Goal: Task Accomplishment & Management: Manage account settings

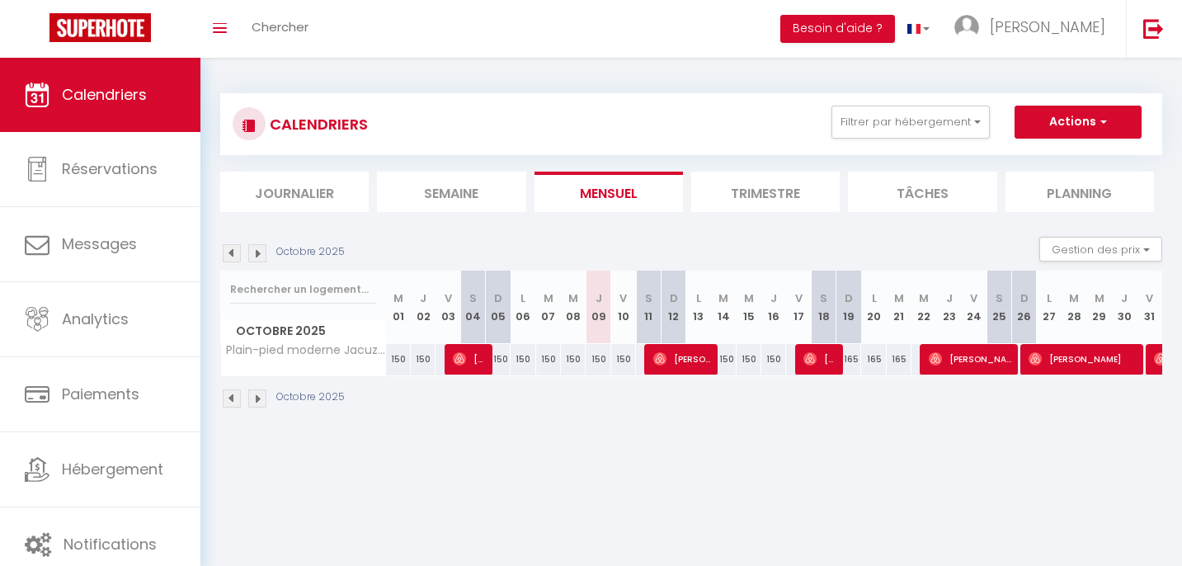
click at [798, 184] on li "Trimestre" at bounding box center [765, 192] width 149 height 40
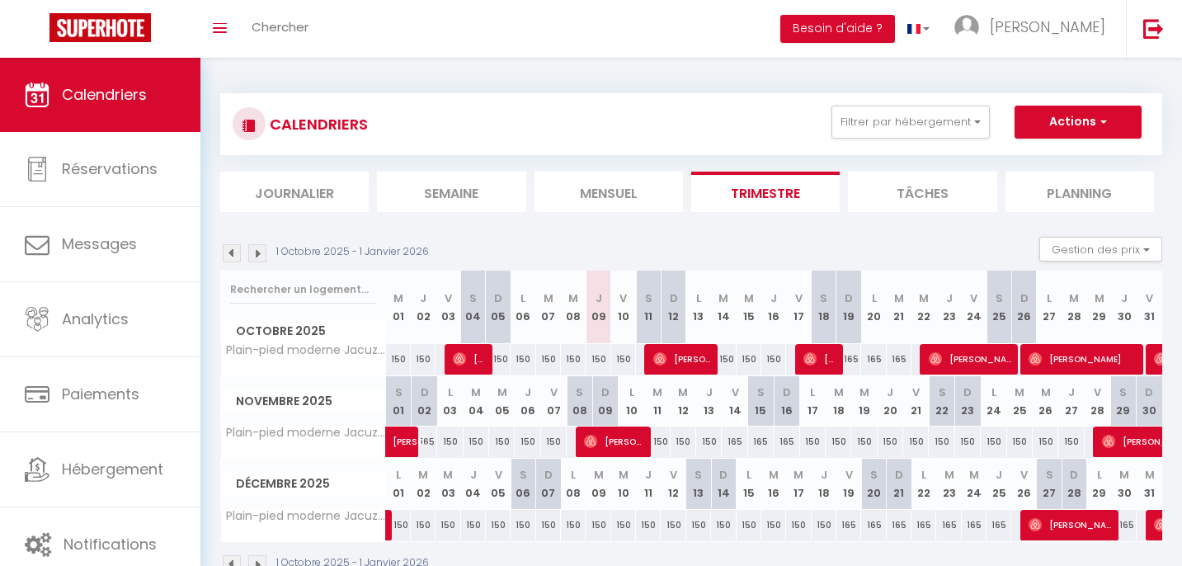
click at [230, 249] on img at bounding box center [232, 253] width 18 height 18
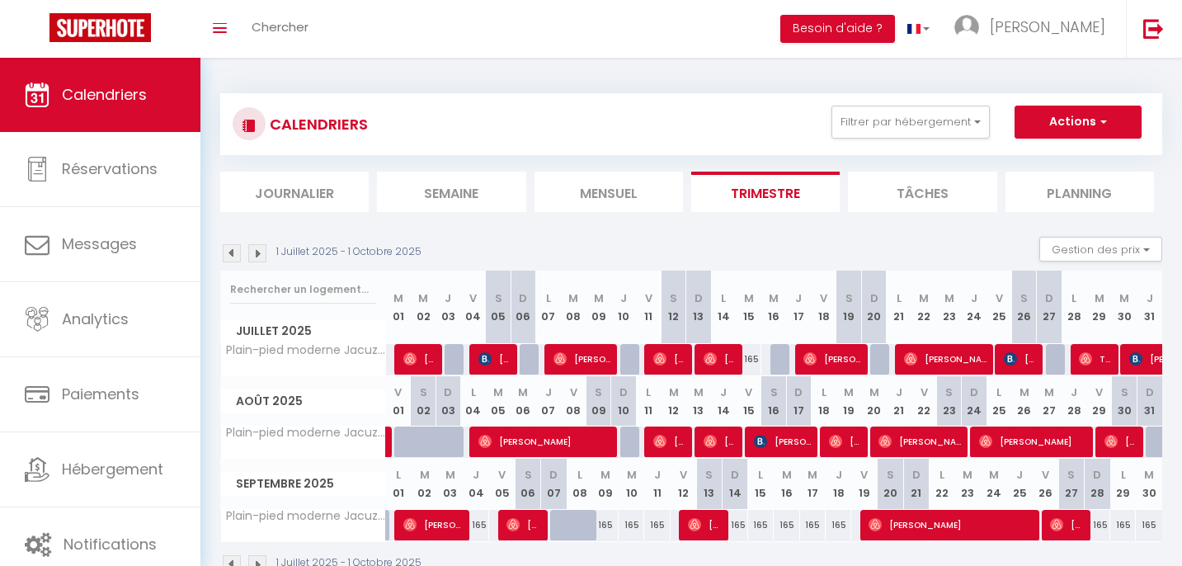
click at [230, 249] on img at bounding box center [232, 253] width 18 height 18
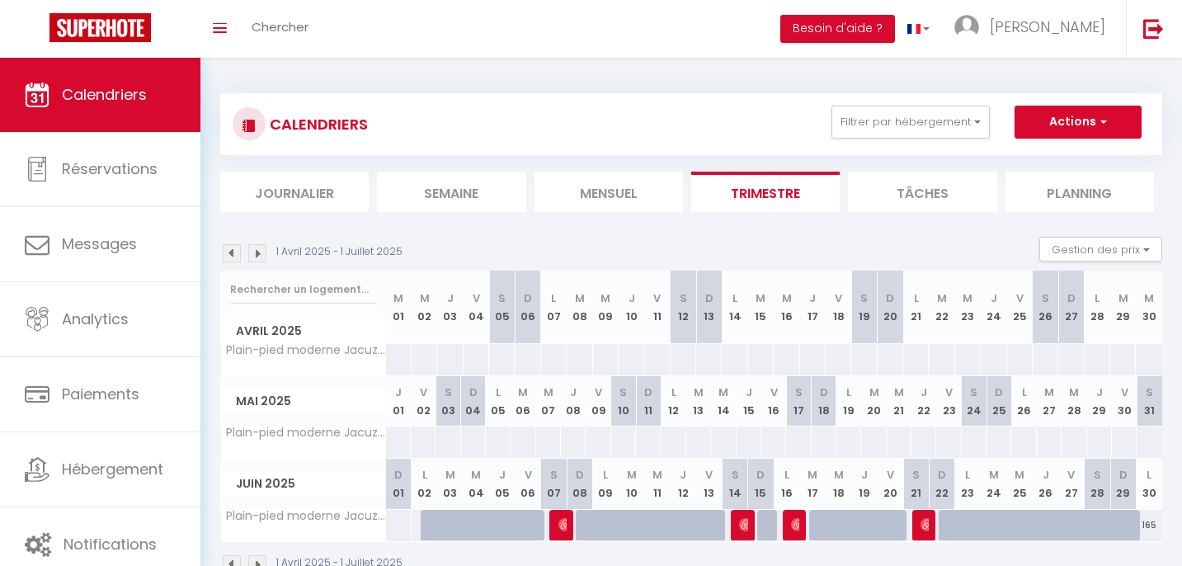
click at [262, 246] on img at bounding box center [257, 253] width 18 height 18
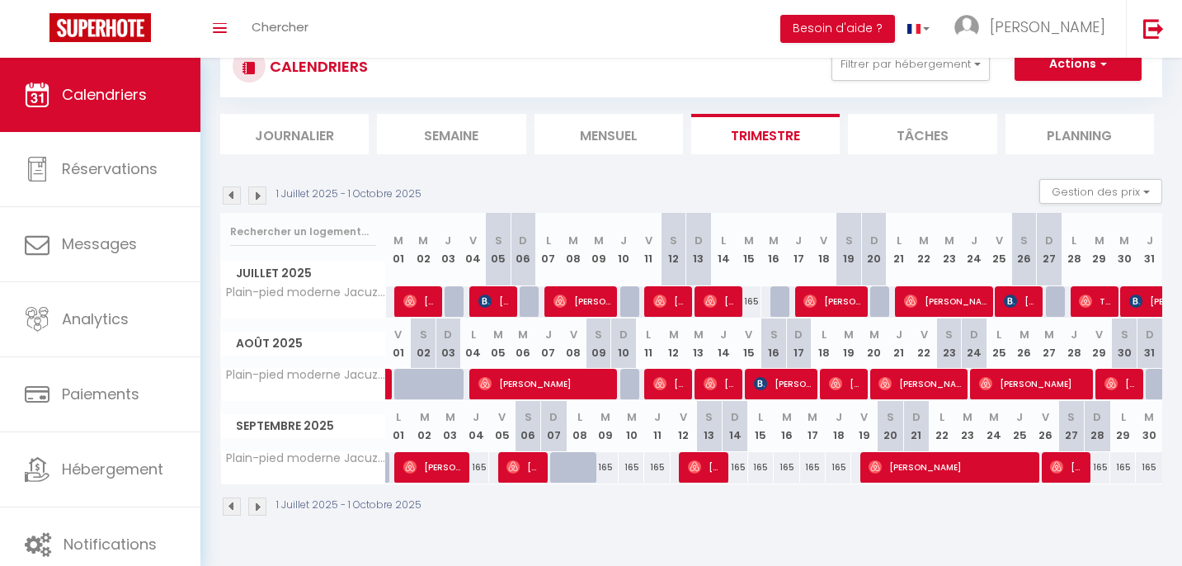
scroll to position [58, 0]
click at [260, 197] on img at bounding box center [257, 195] width 18 height 18
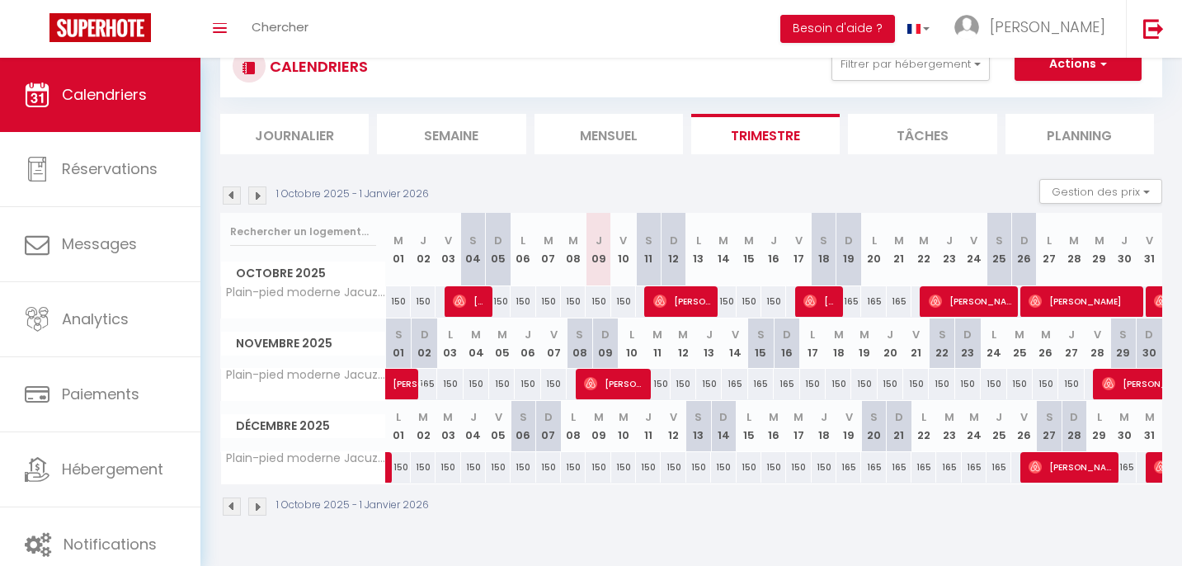
click at [260, 196] on img at bounding box center [257, 195] width 18 height 18
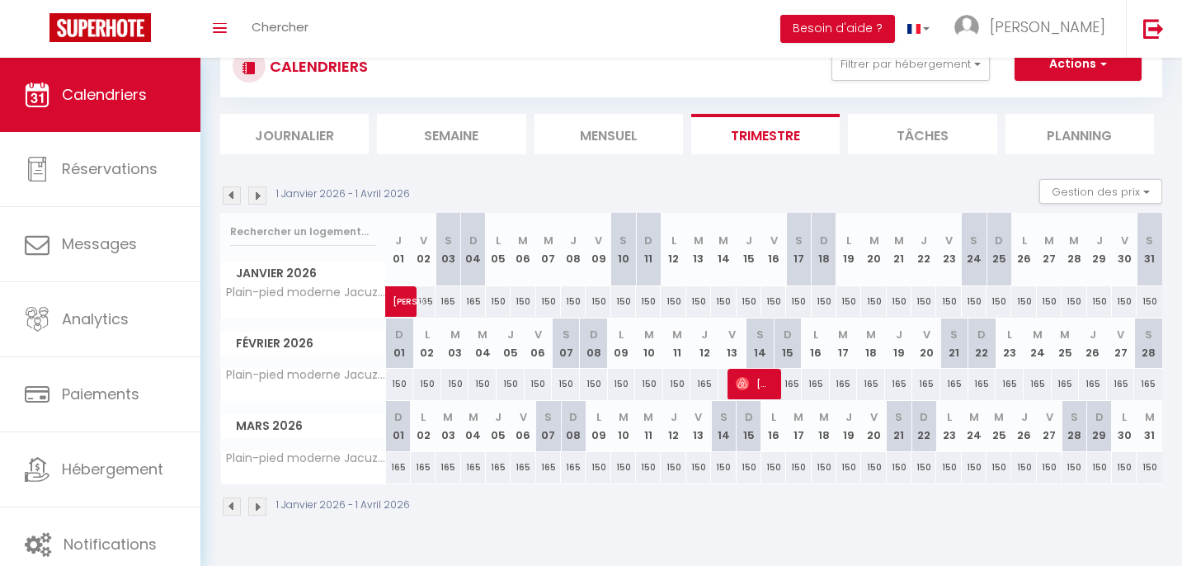
click at [260, 196] on img at bounding box center [257, 195] width 18 height 18
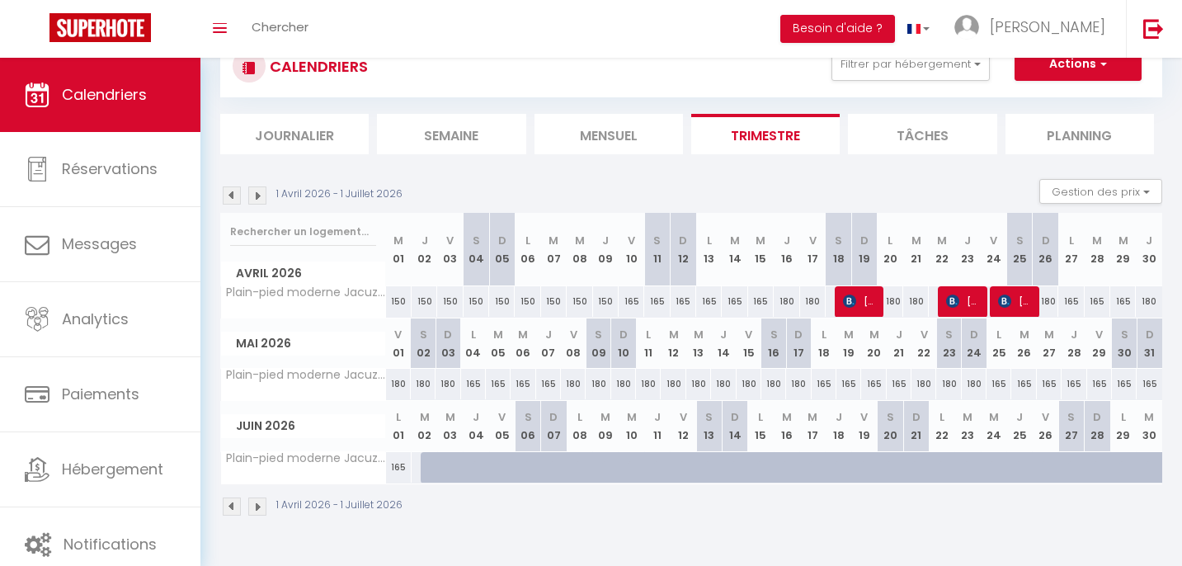
click at [260, 196] on img at bounding box center [257, 195] width 18 height 18
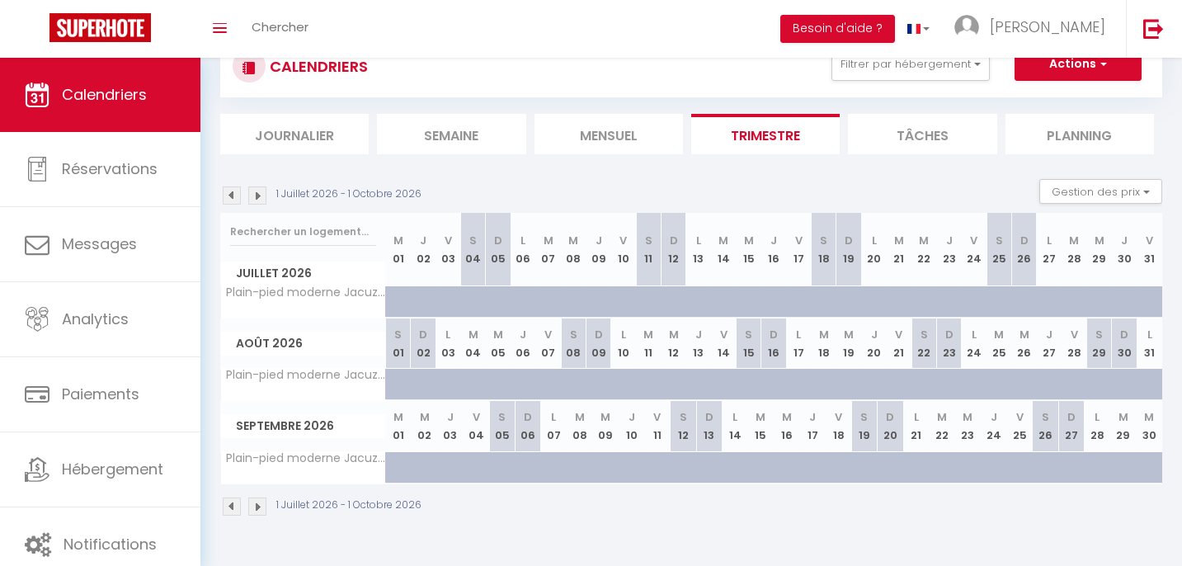
click at [497, 271] on th "D 05" at bounding box center [498, 249] width 25 height 73
click at [1154, 189] on button "Gestion des prix" at bounding box center [1101, 191] width 123 height 25
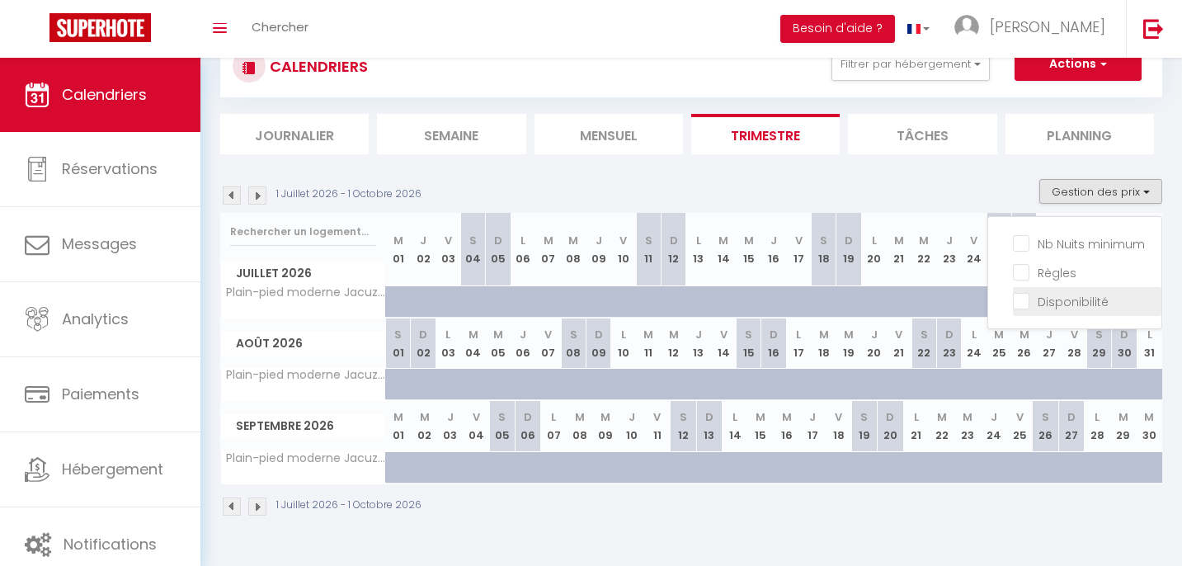
click at [1027, 303] on input "Disponibilité" at bounding box center [1087, 300] width 149 height 17
checkbox input "true"
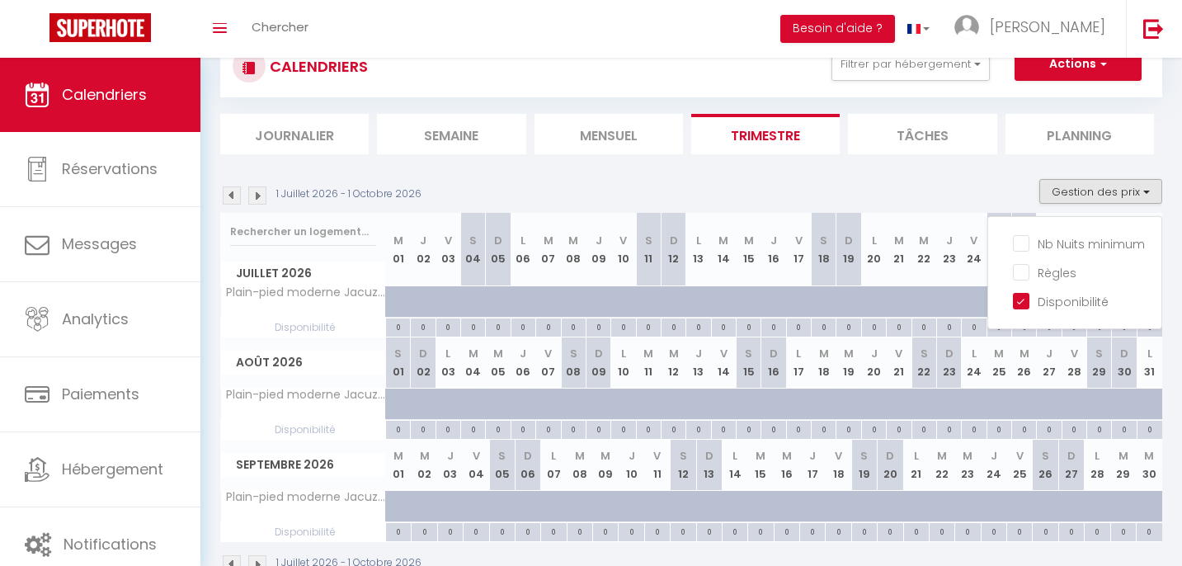
click at [507, 295] on div at bounding box center [507, 310] width 25 height 31
type input "210"
type input "Dim 05 Juillet 2026"
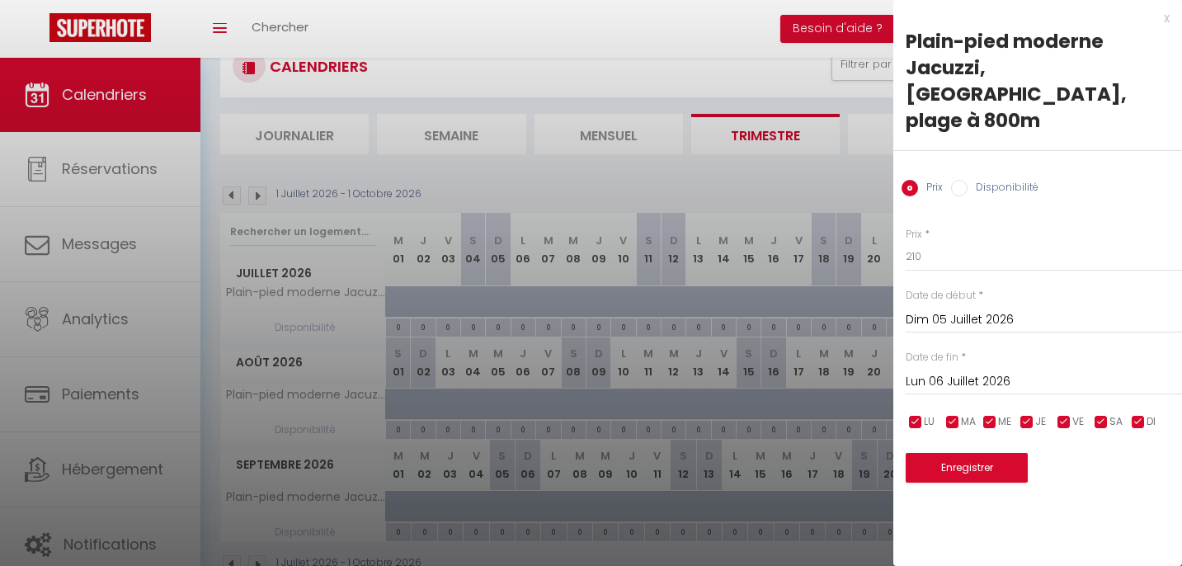
click at [988, 371] on input "Lun 06 Juillet 2026" at bounding box center [1044, 381] width 276 height 21
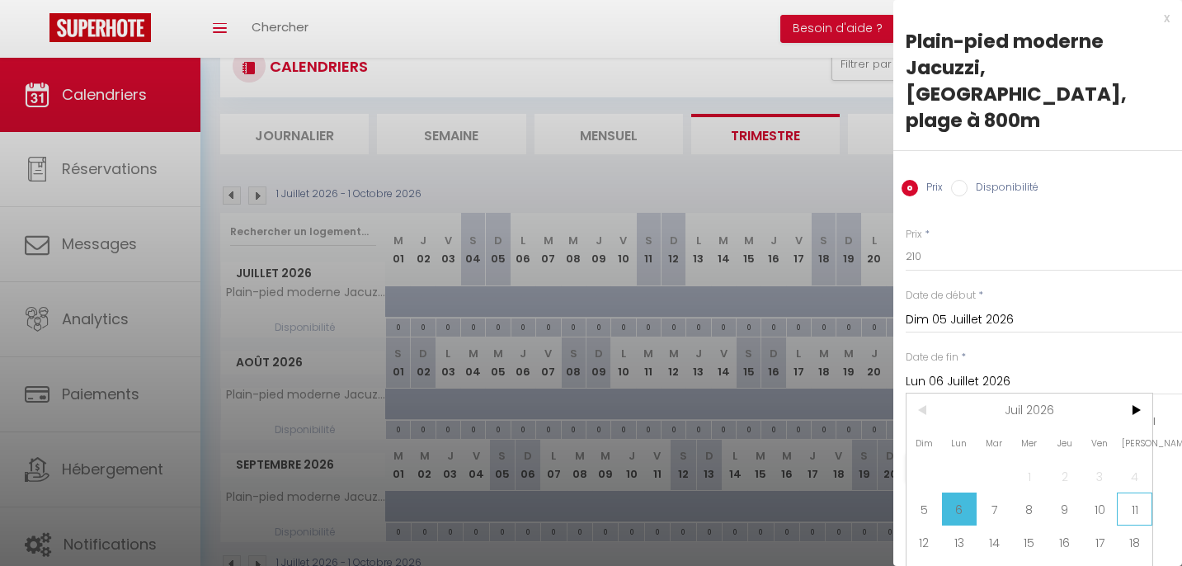
click at [1134, 493] on span "11" at bounding box center [1134, 509] width 35 height 33
type input "[DATE]"
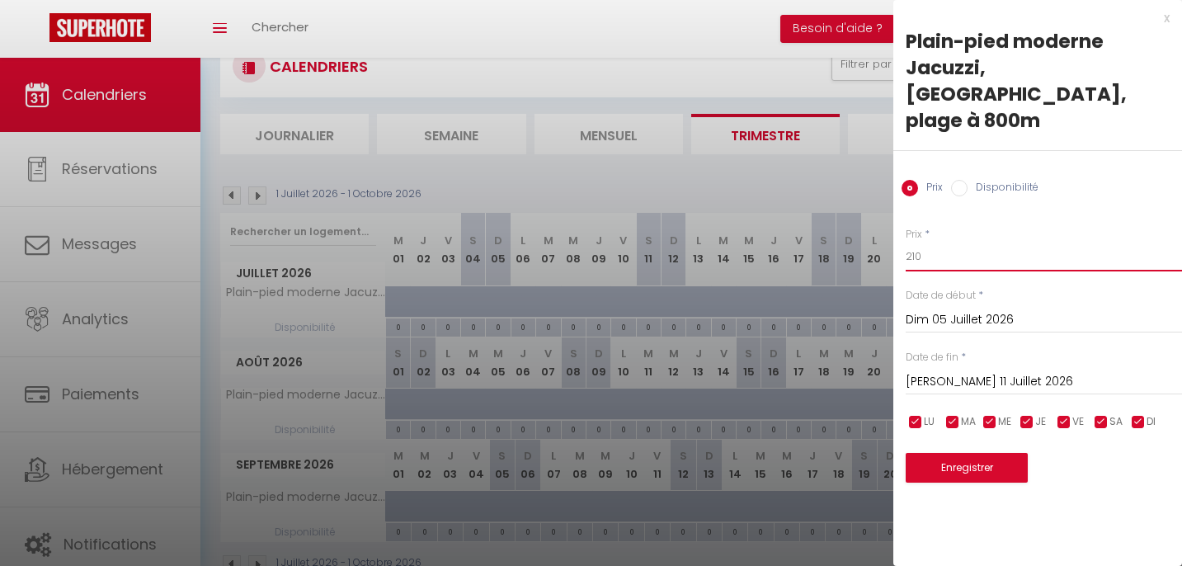
click at [929, 242] on input "210" at bounding box center [1044, 257] width 276 height 30
click at [968, 180] on label "Disponibilité" at bounding box center [1003, 189] width 71 height 18
click at [968, 180] on input "Disponibilité" at bounding box center [959, 188] width 17 height 17
radio input "true"
radio input "false"
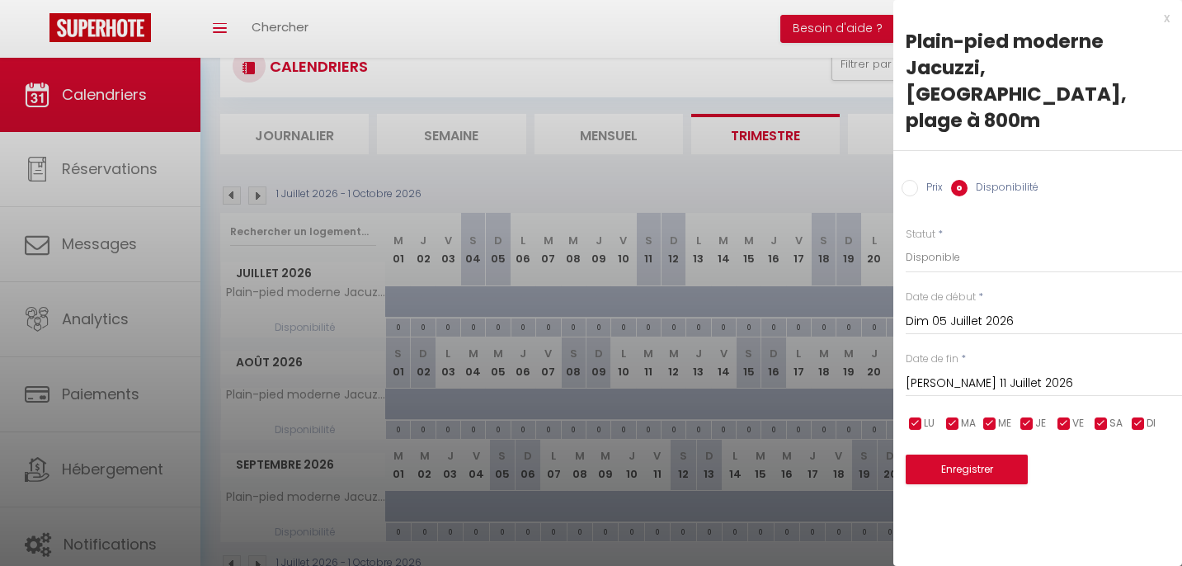
click at [979, 455] on button "Enregistrer" at bounding box center [967, 470] width 122 height 30
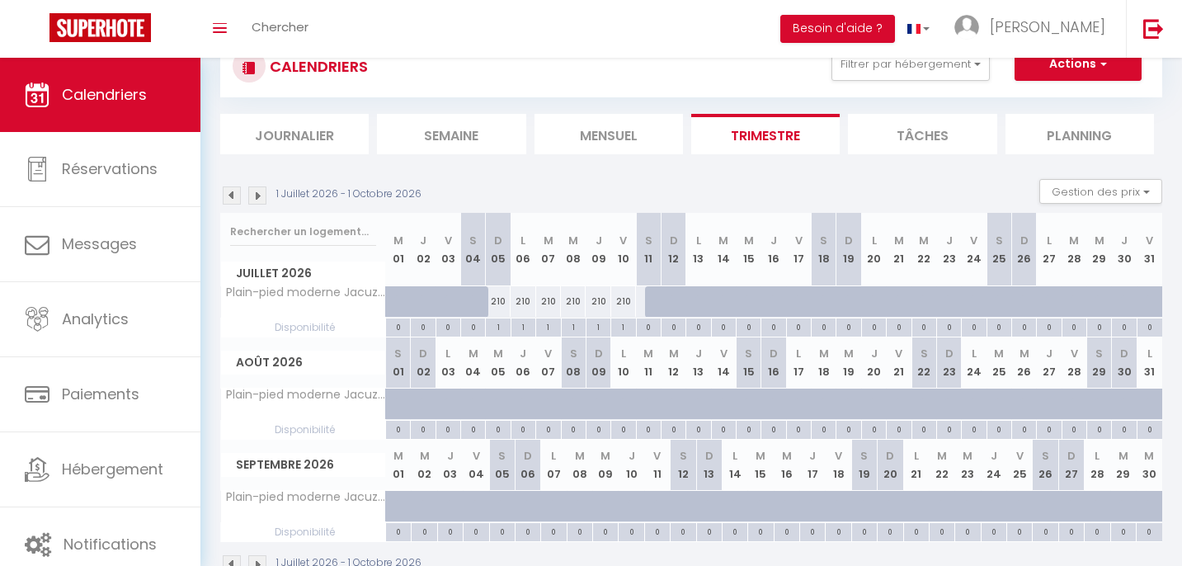
click at [502, 297] on div "210" at bounding box center [498, 301] width 25 height 31
type input "210"
select select "1"
type input "Dim 05 Juillet 2026"
type input "Lun 06 Juillet 2026"
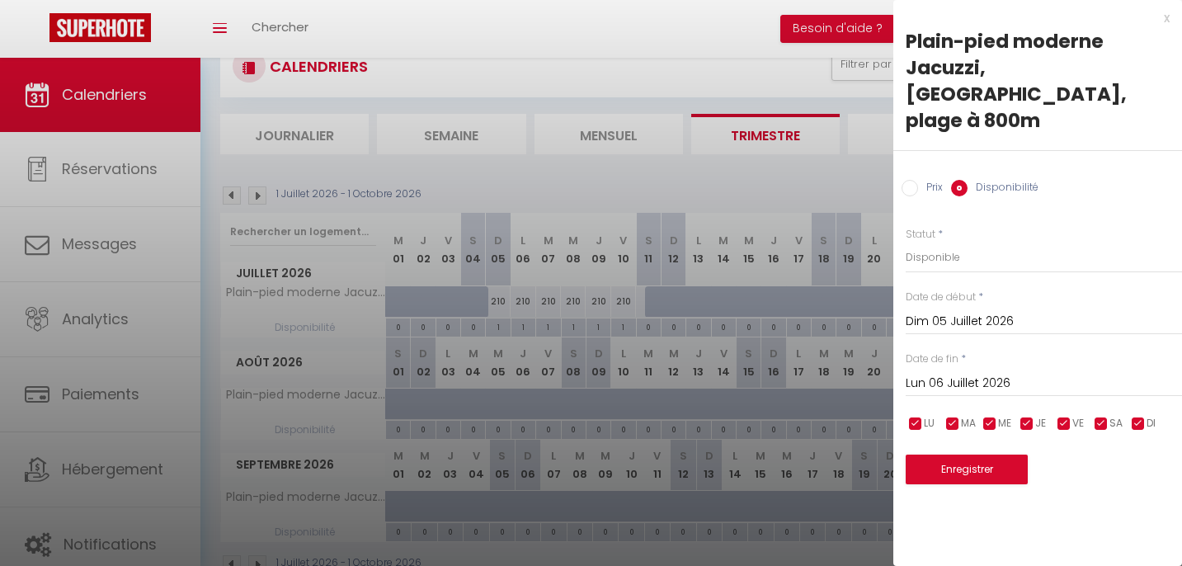
click at [910, 180] on input "Prix" at bounding box center [910, 188] width 17 height 17
radio input "true"
radio input "false"
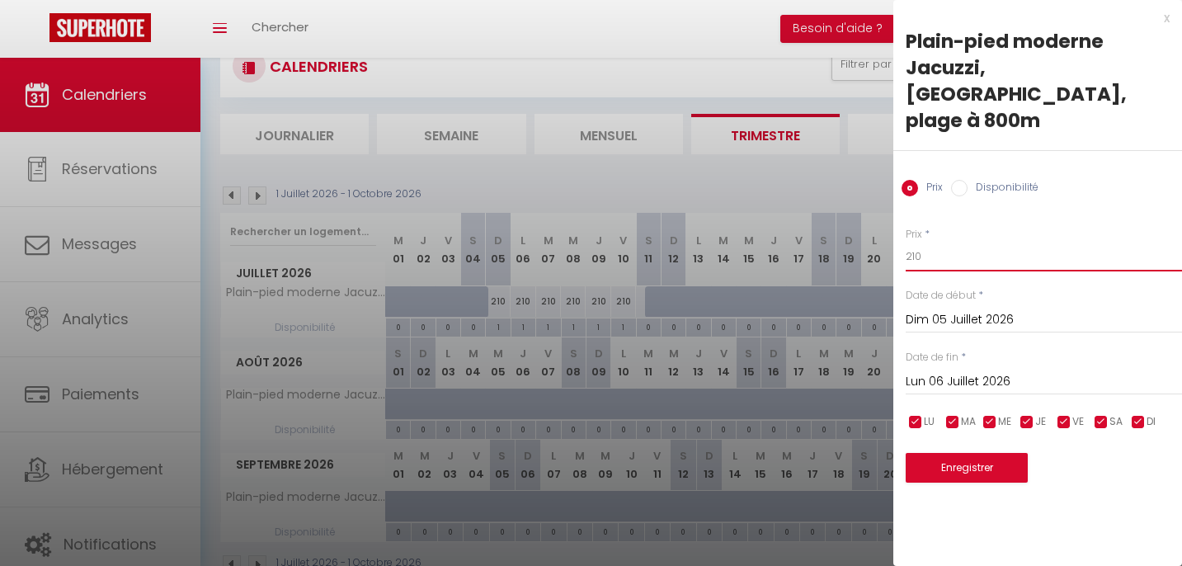
click at [922, 242] on input "210" at bounding box center [1044, 257] width 276 height 30
type input "2"
type input "165"
click at [976, 371] on input "Lun 06 Juillet 2026" at bounding box center [1044, 381] width 276 height 21
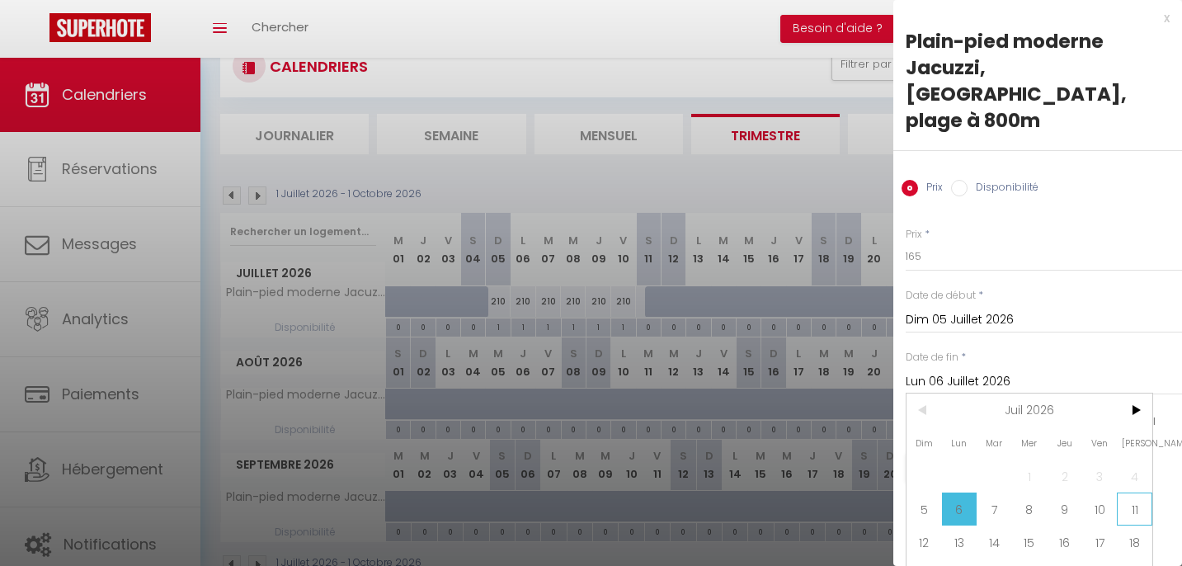
click at [1140, 493] on span "11" at bounding box center [1134, 509] width 35 height 33
type input "[DATE]"
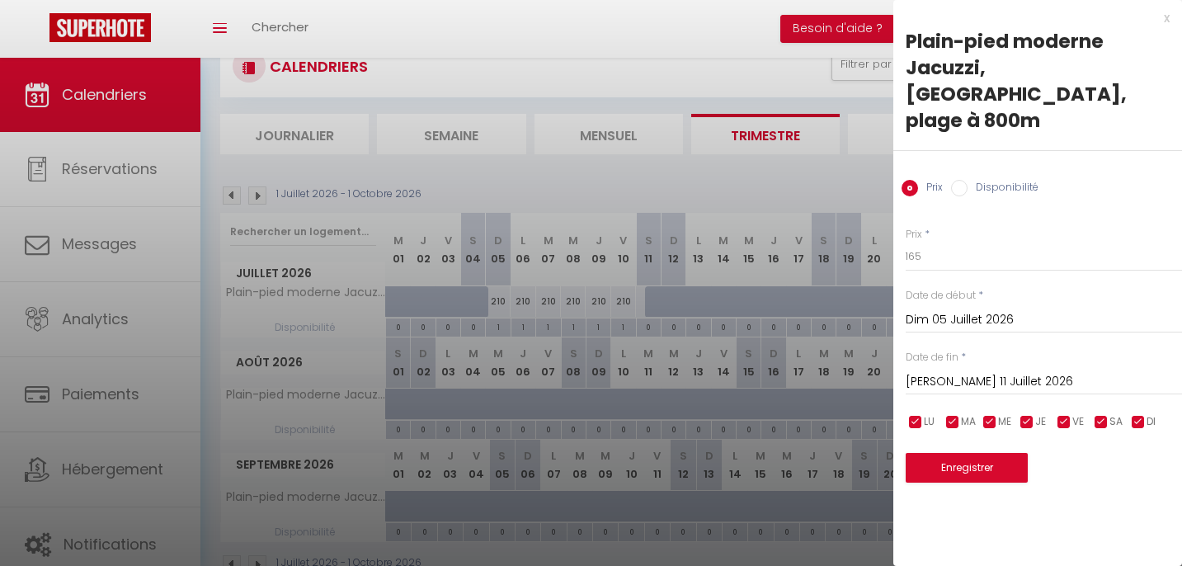
click at [979, 453] on button "Enregistrer" at bounding box center [967, 468] width 122 height 30
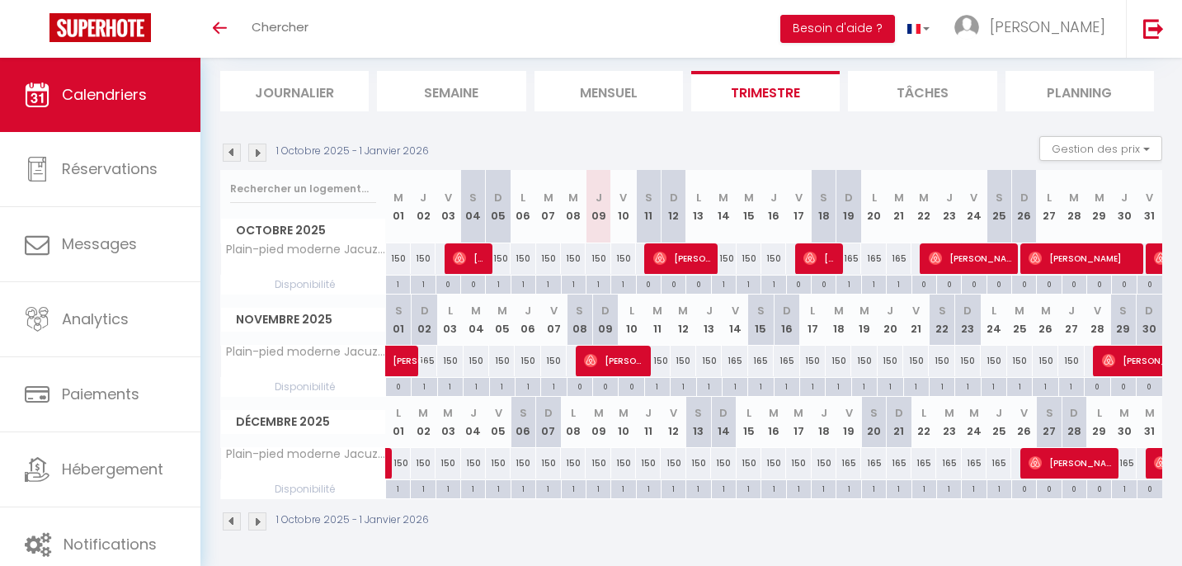
scroll to position [99, 0]
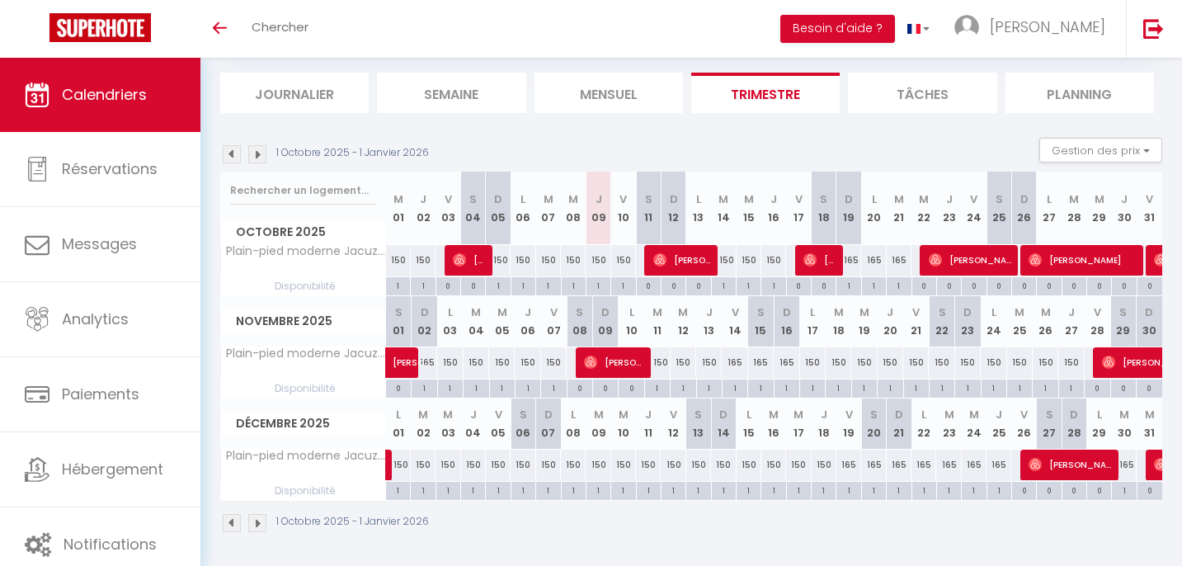
click at [262, 149] on img at bounding box center [257, 154] width 18 height 18
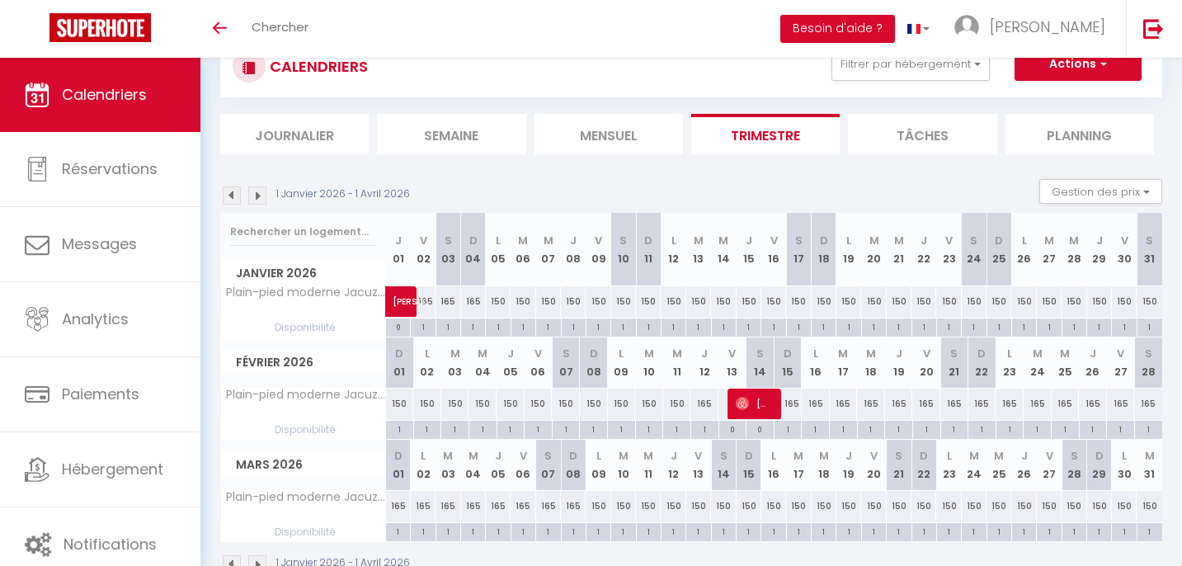
click at [266, 193] on img at bounding box center [257, 195] width 18 height 18
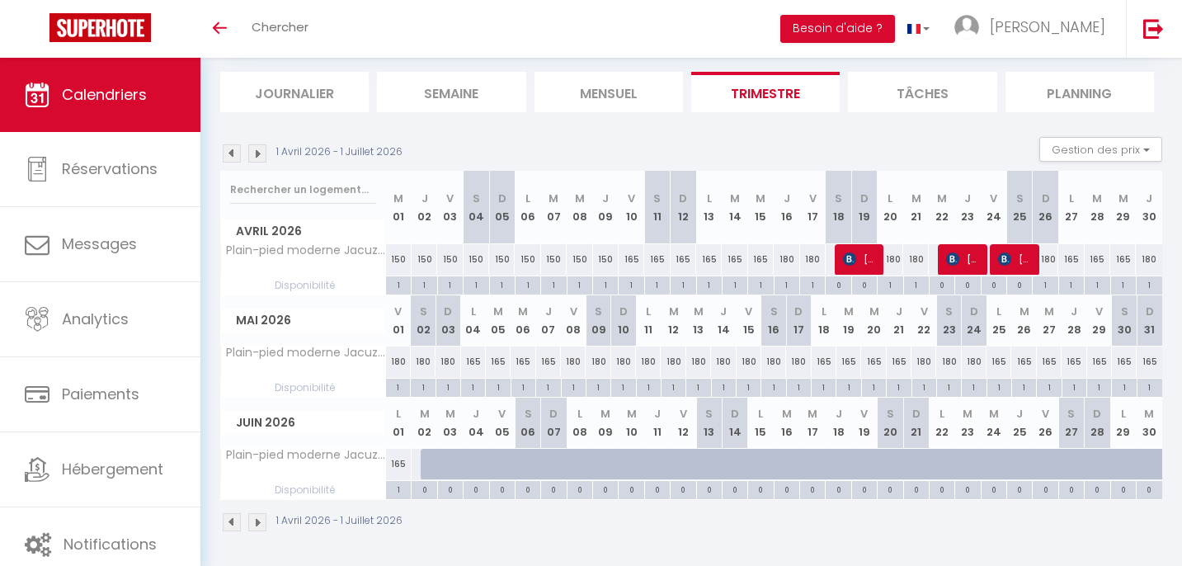
scroll to position [99, 0]
click at [260, 156] on img at bounding box center [257, 154] width 18 height 18
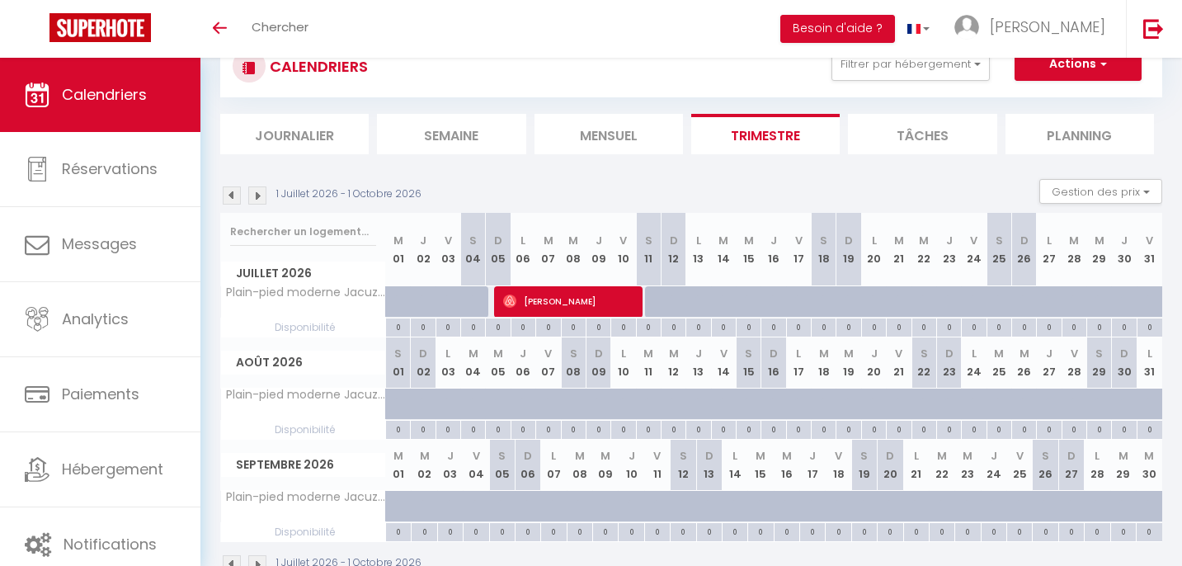
click at [566, 294] on span "[PERSON_NAME]" at bounding box center [569, 301] width 132 height 31
select select "OK"
select select "0"
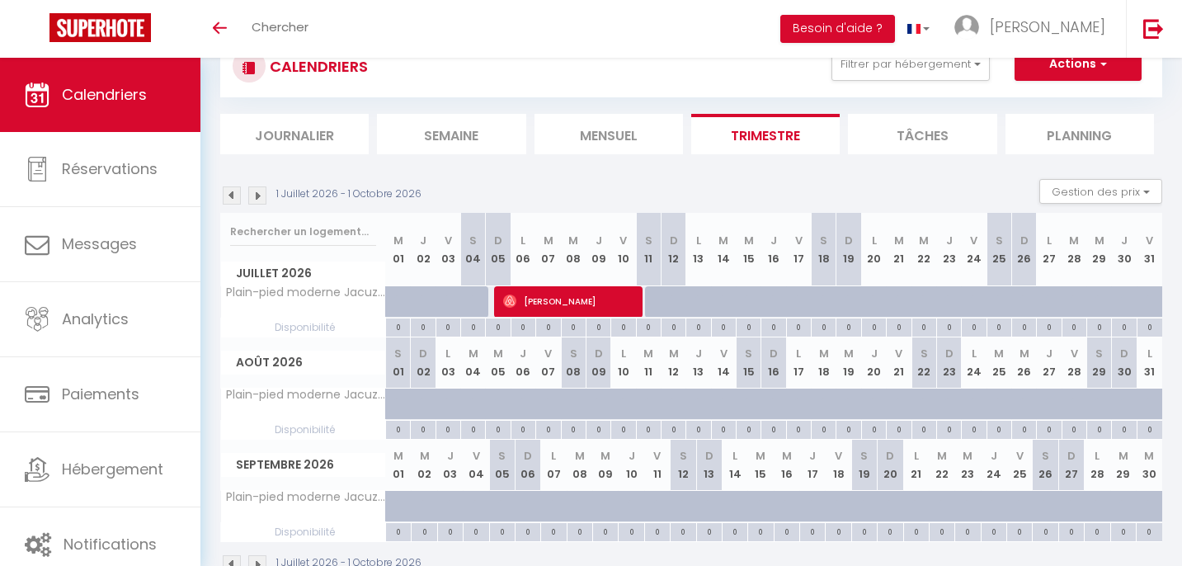
select select "1"
select select
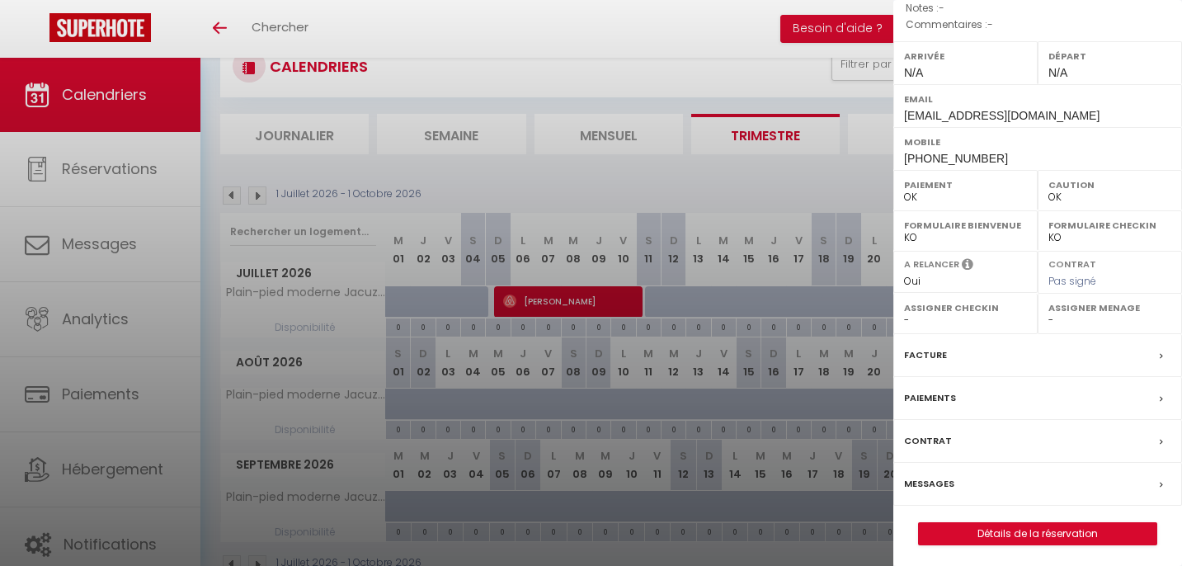
scroll to position [215, 0]
click at [944, 479] on label "Messages" at bounding box center [929, 484] width 50 height 17
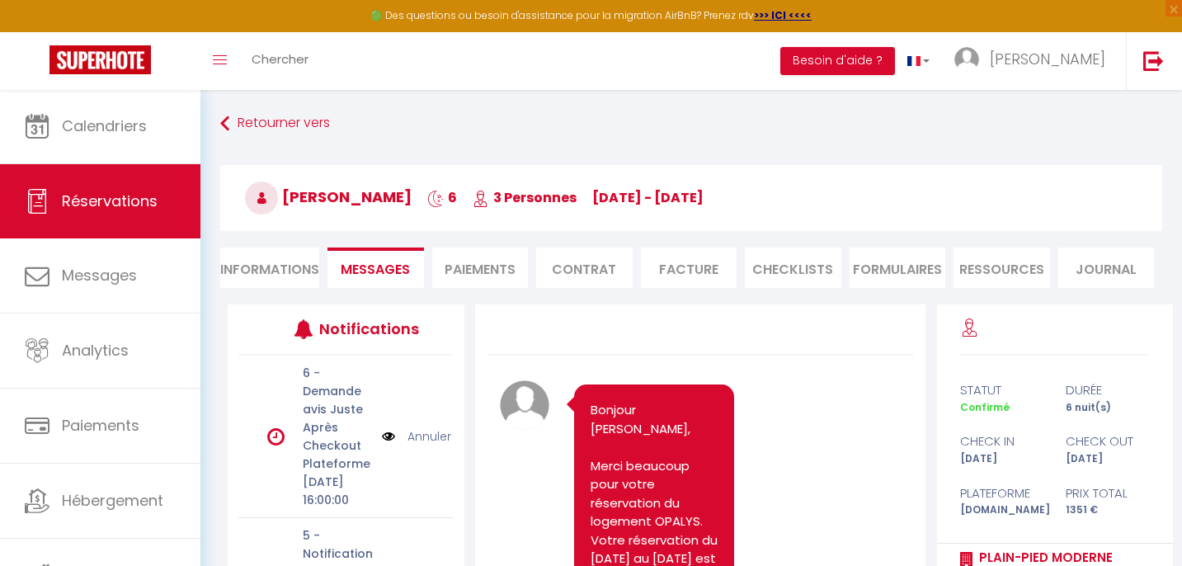
click at [283, 265] on li "Informations" at bounding box center [269, 268] width 99 height 40
select select
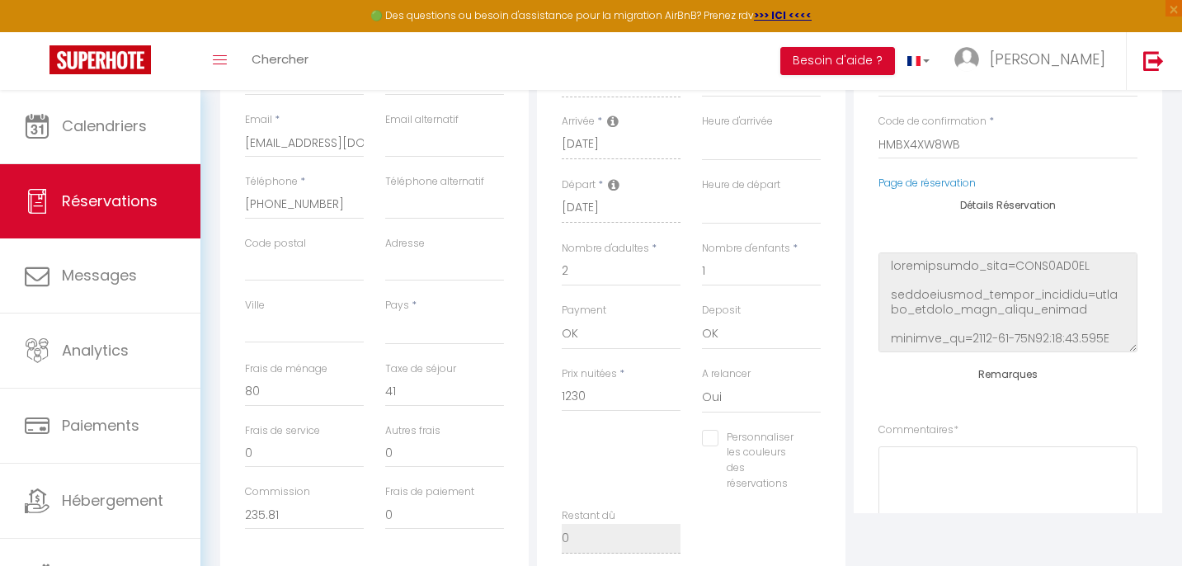
scroll to position [337, 0]
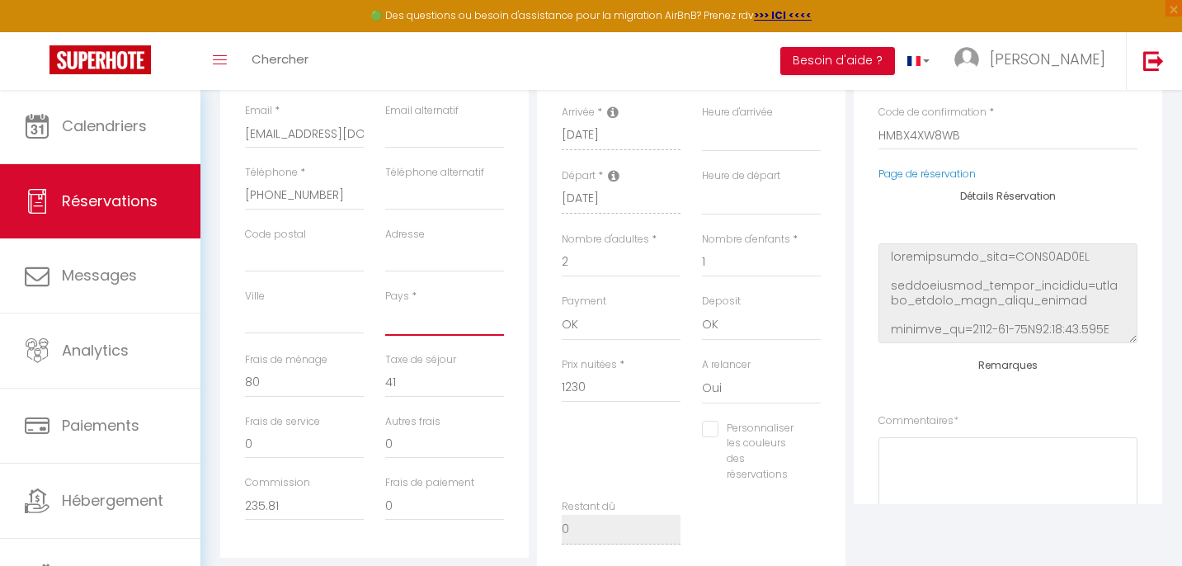
select select
checkbox input "false"
select select
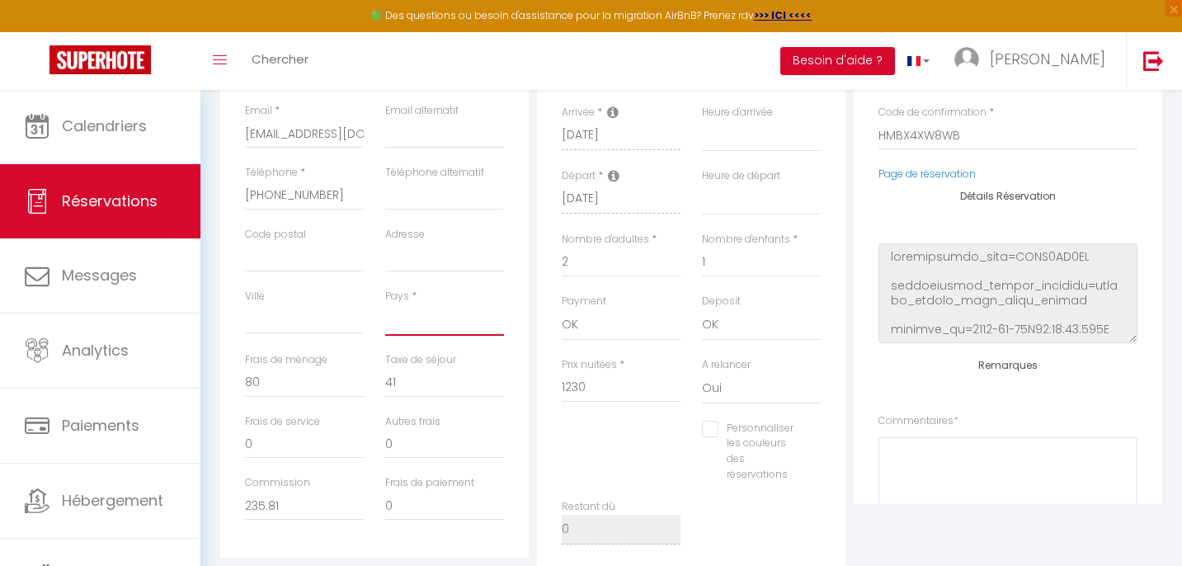
select select
checkbox input "false"
select select "GB"
select select
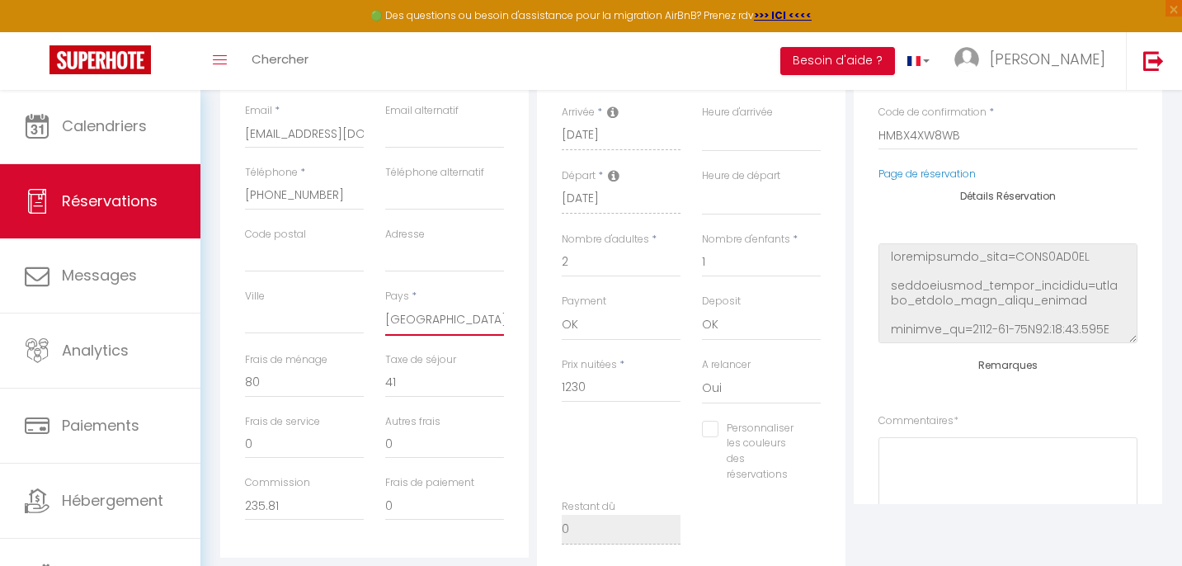
select select
checkbox input "false"
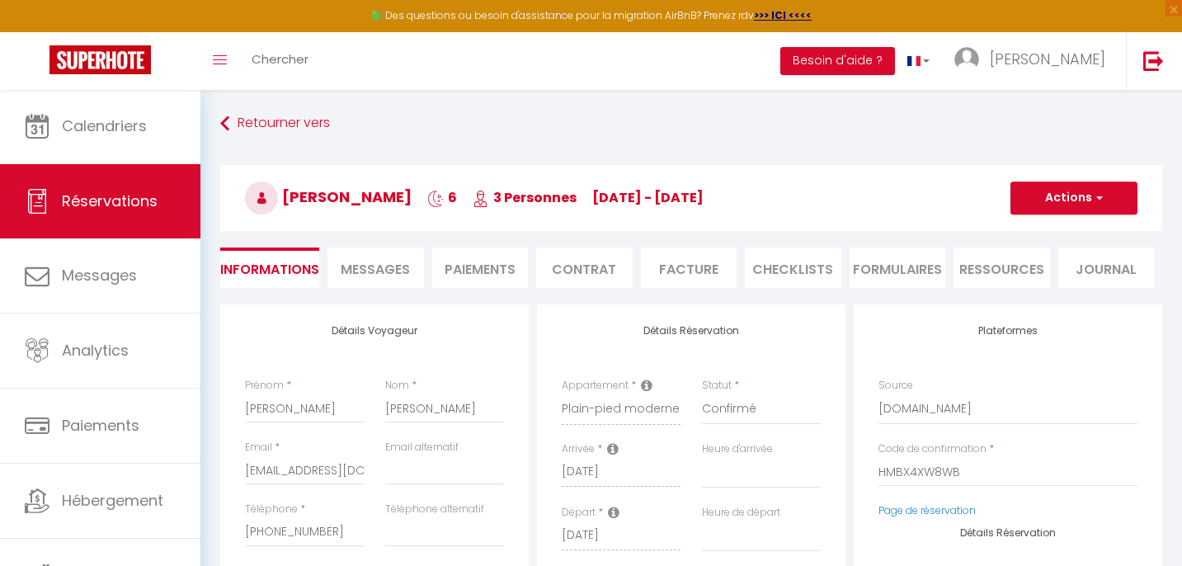
scroll to position [0, 0]
click at [1079, 200] on button "Actions" at bounding box center [1074, 198] width 127 height 33
click at [1036, 230] on link "Enregistrer" at bounding box center [1058, 234] width 130 height 21
select select "not_cancelled"
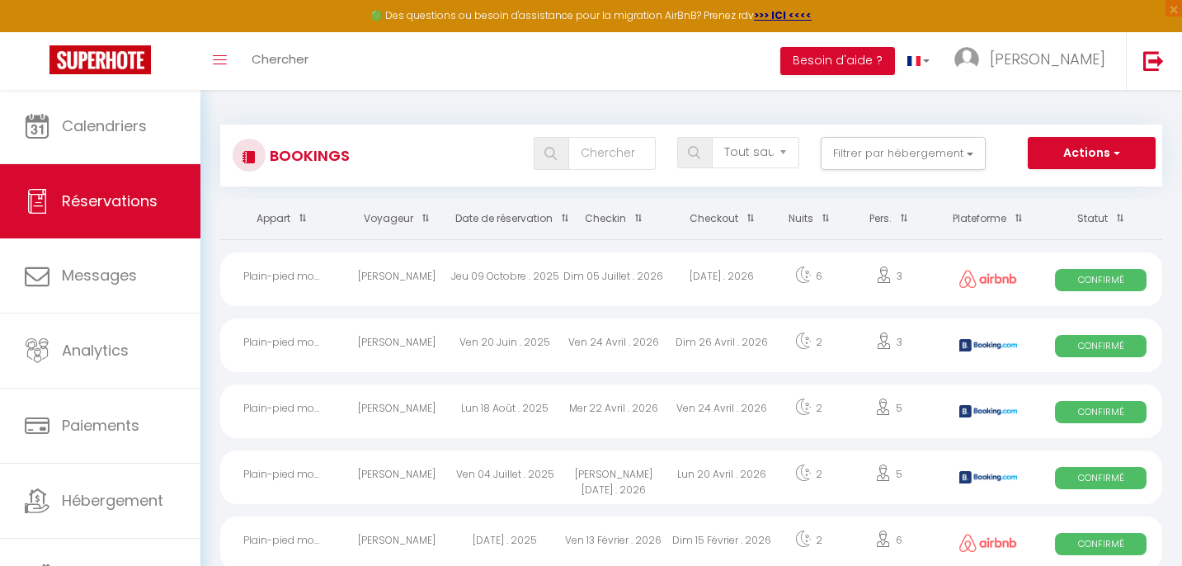
click at [124, 186] on link "Réservations" at bounding box center [100, 201] width 201 height 74
click at [112, 204] on span "Réservations" at bounding box center [110, 201] width 96 height 21
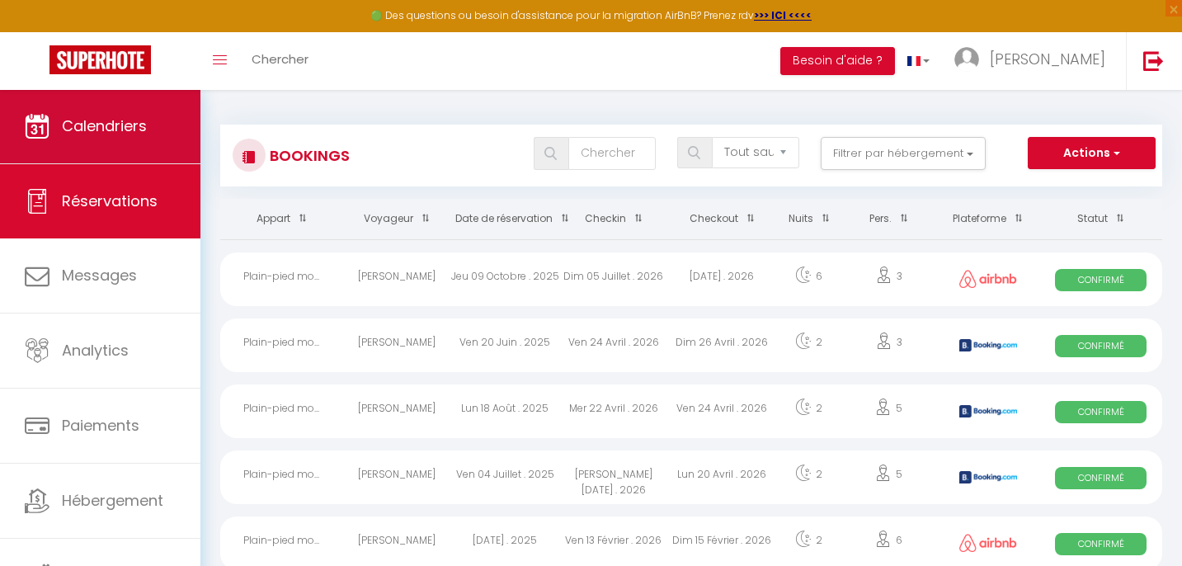
click at [113, 138] on link "Calendriers" at bounding box center [100, 126] width 201 height 74
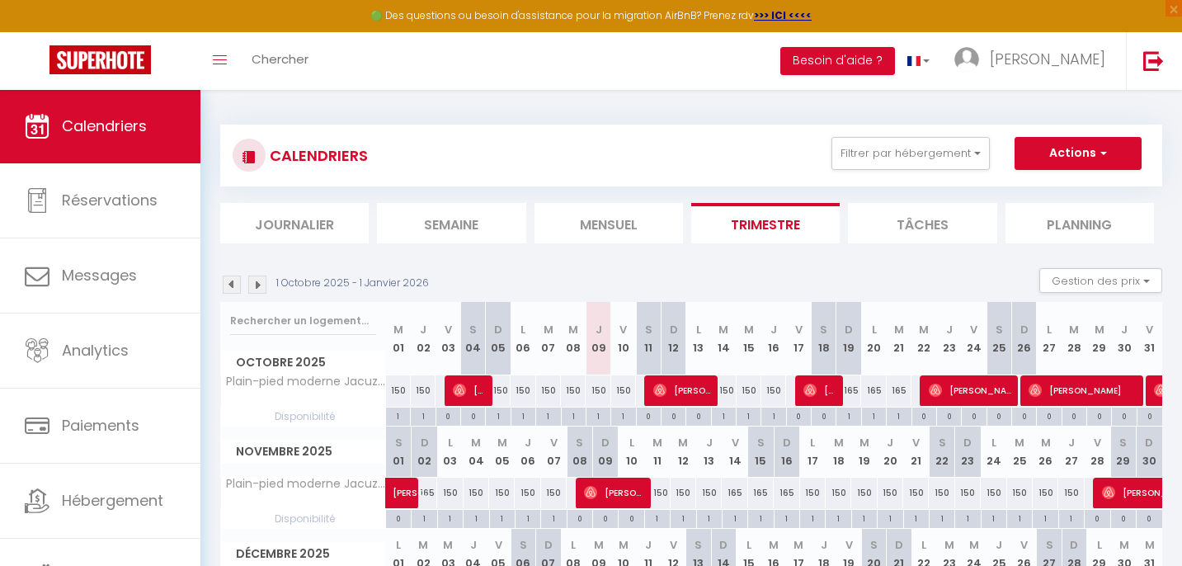
click at [684, 385] on span "[PERSON_NAME]" at bounding box center [683, 390] width 58 height 31
select select "OK"
select select "0"
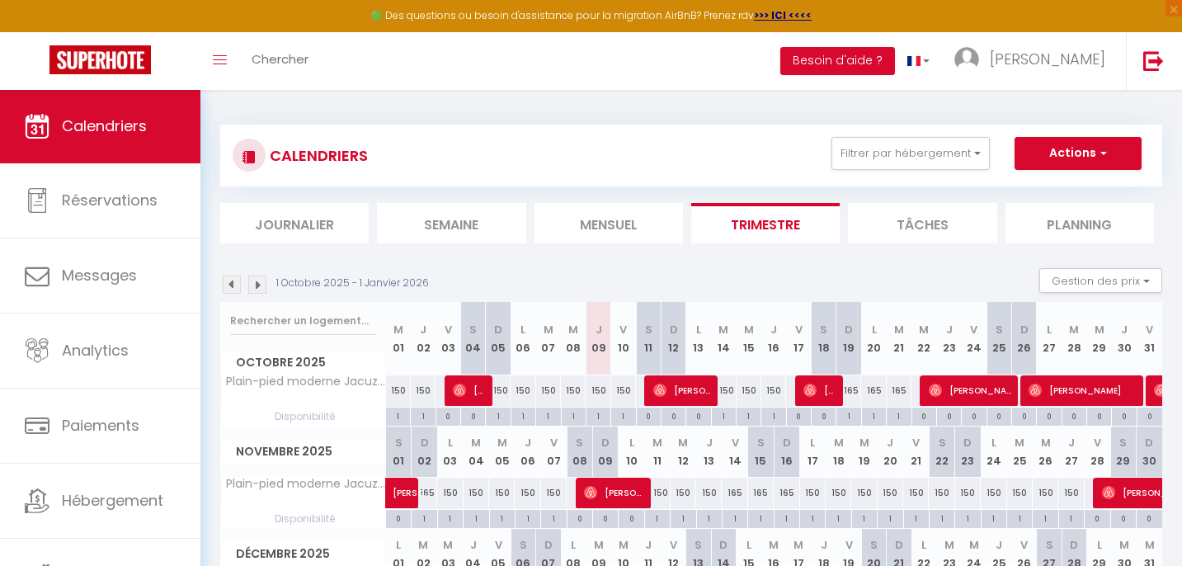
select select "1"
select select
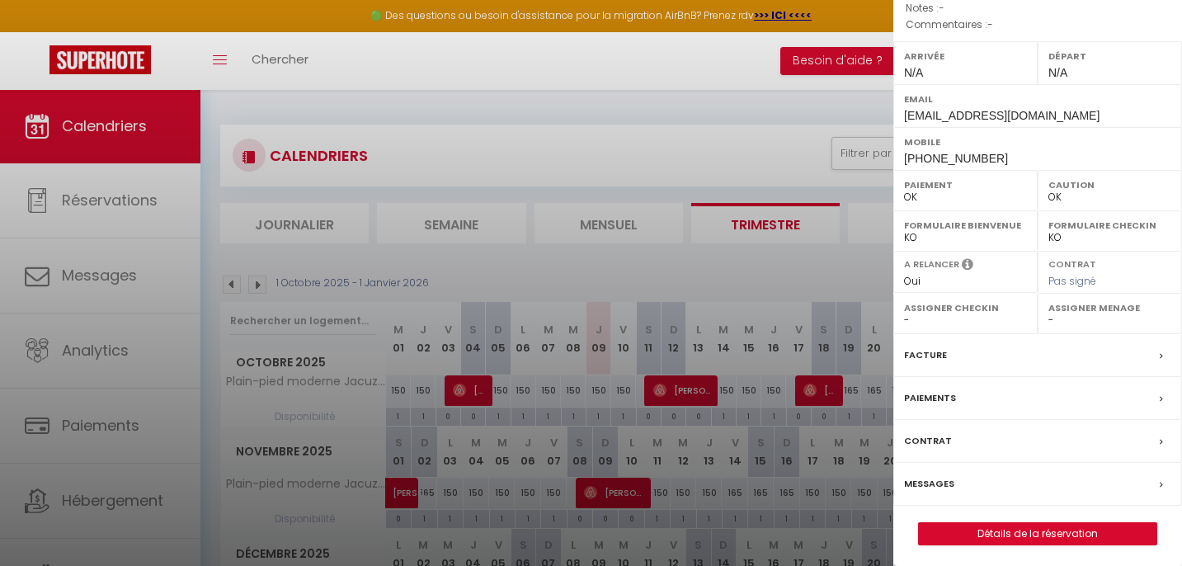
scroll to position [215, 0]
click at [938, 478] on label "Messages" at bounding box center [929, 484] width 50 height 17
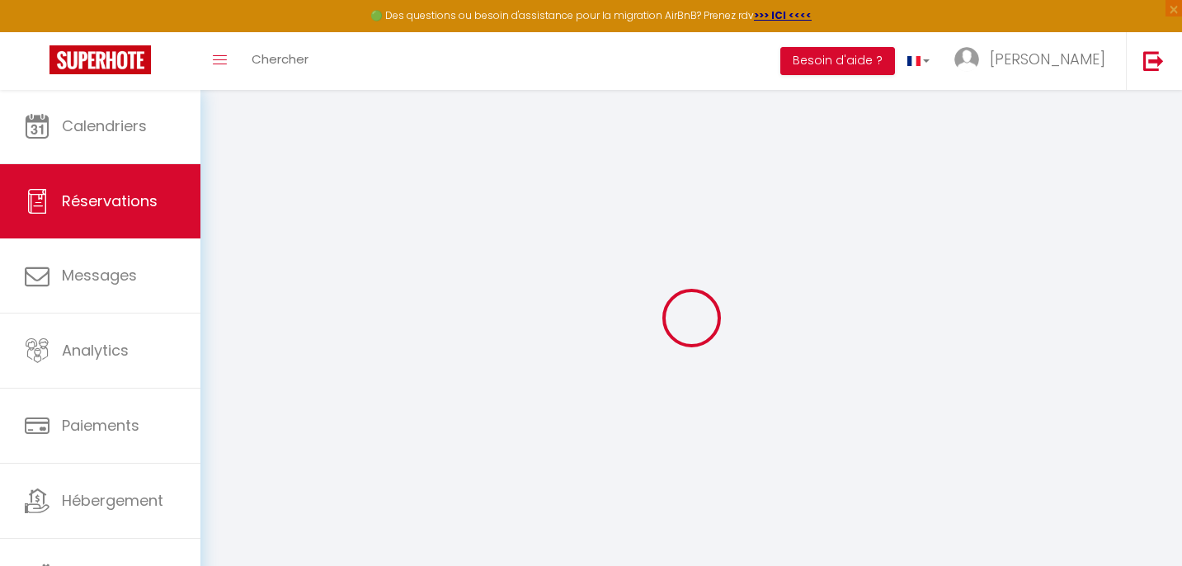
select select
checkbox input "false"
select select
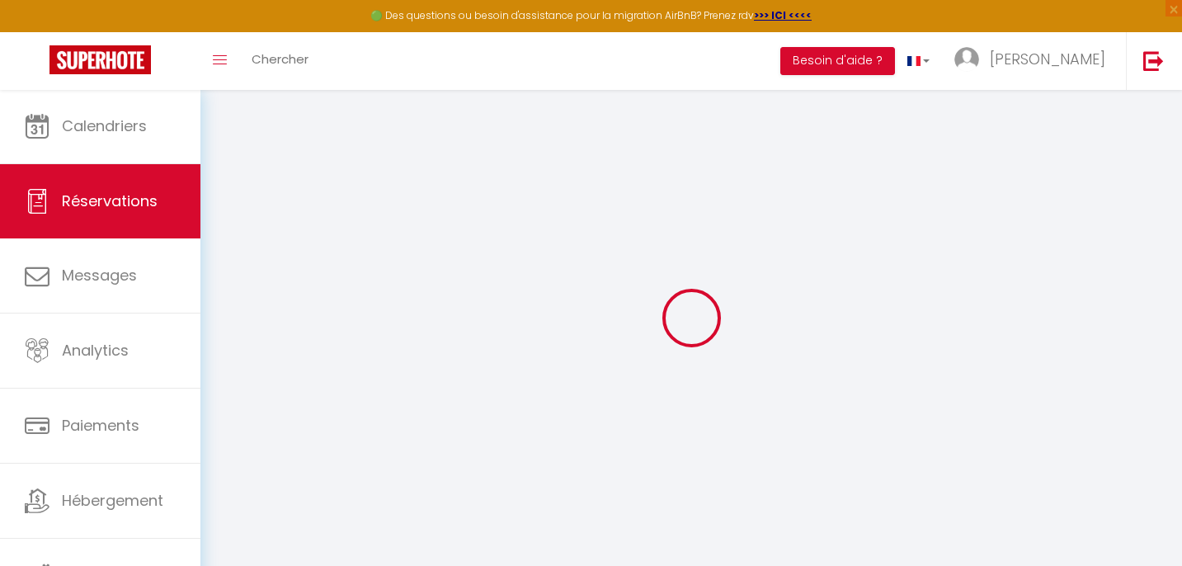
checkbox input "false"
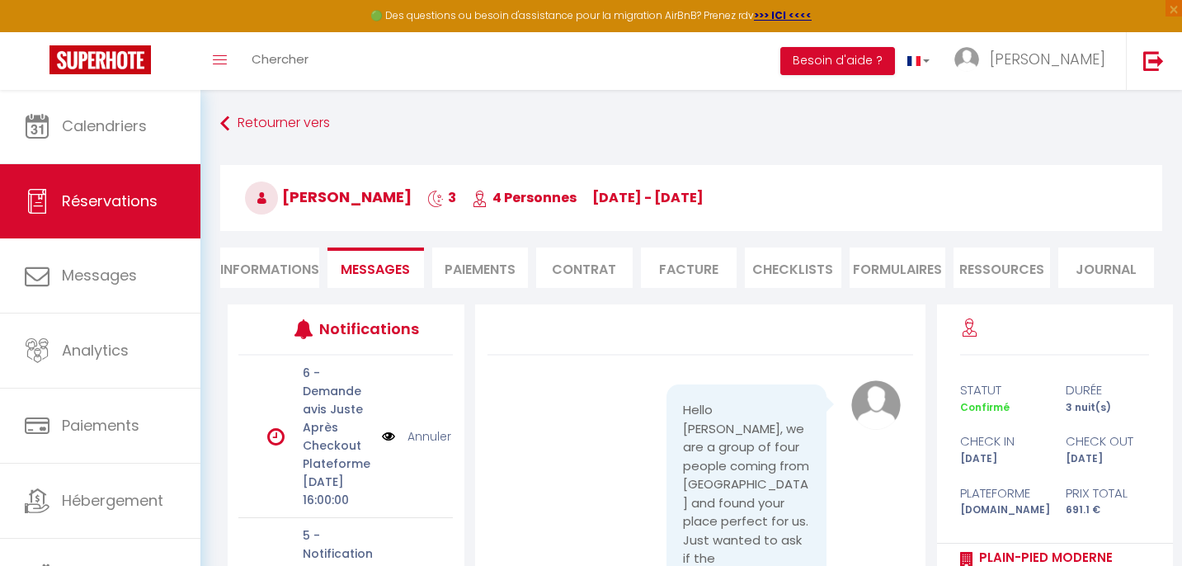
scroll to position [3509, 0]
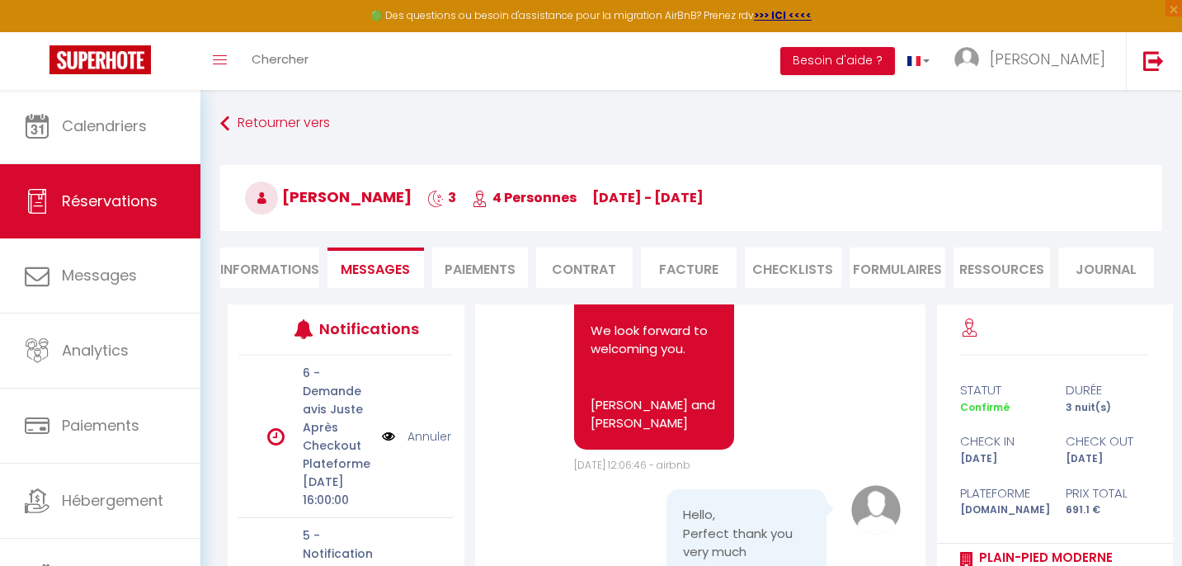
select select
click at [287, 265] on li "Informations" at bounding box center [269, 268] width 99 height 40
select select
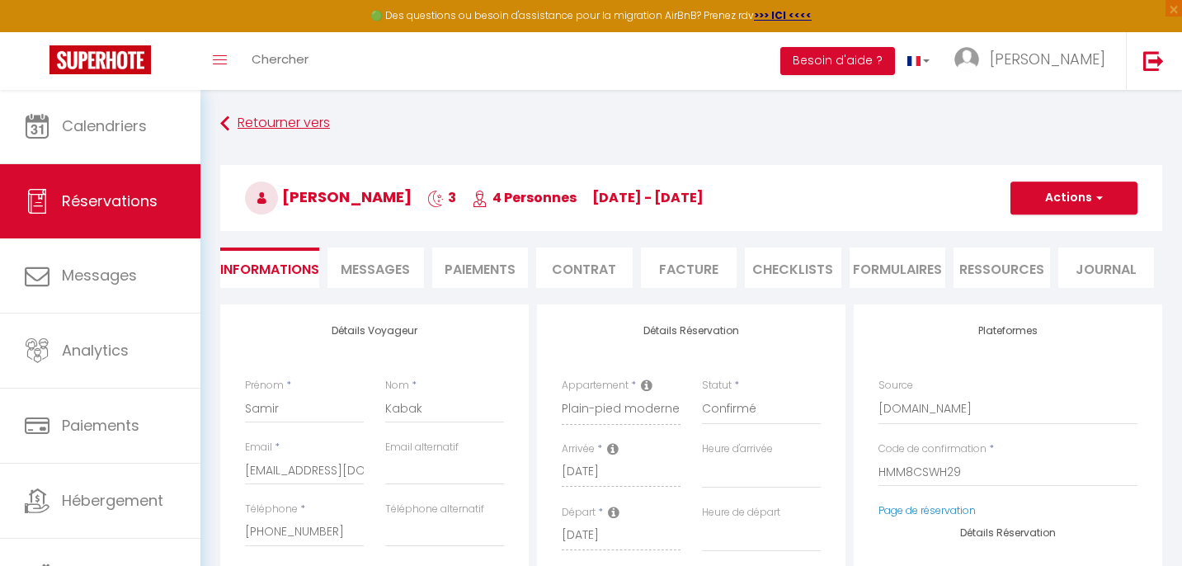
click at [225, 120] on icon at bounding box center [224, 124] width 9 height 30
